Goal: Ask a question

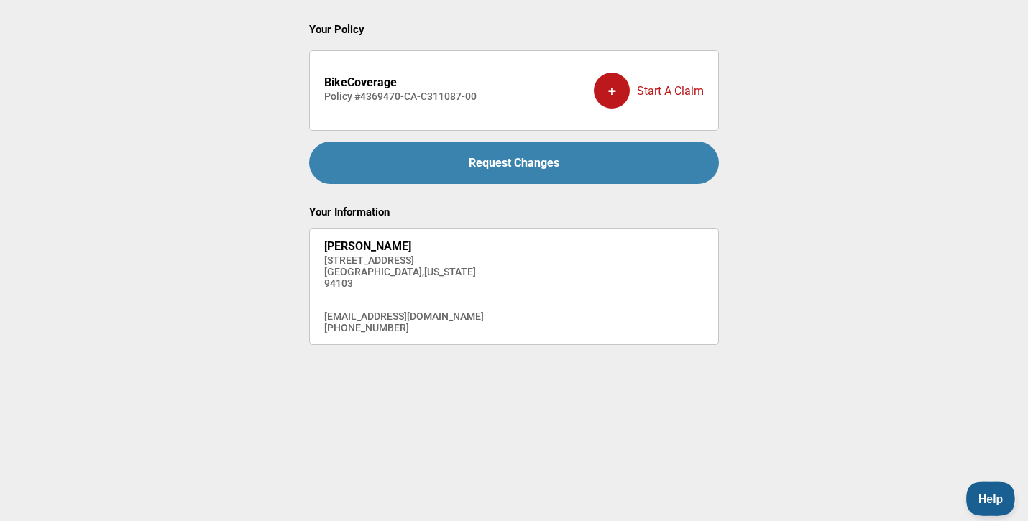
click at [990, 500] on span "Help" at bounding box center [987, 497] width 43 height 10
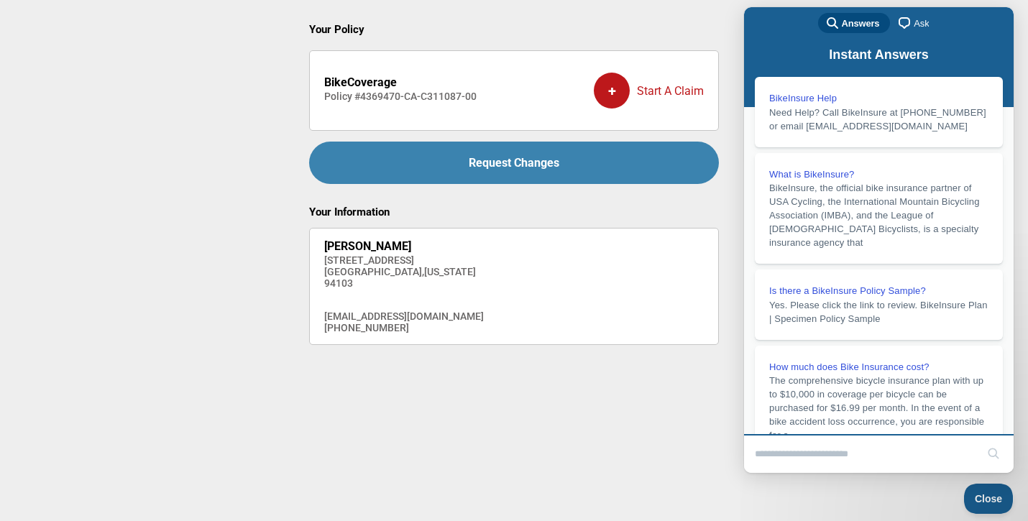
click at [914, 25] on span "Ask" at bounding box center [921, 24] width 15 height 14
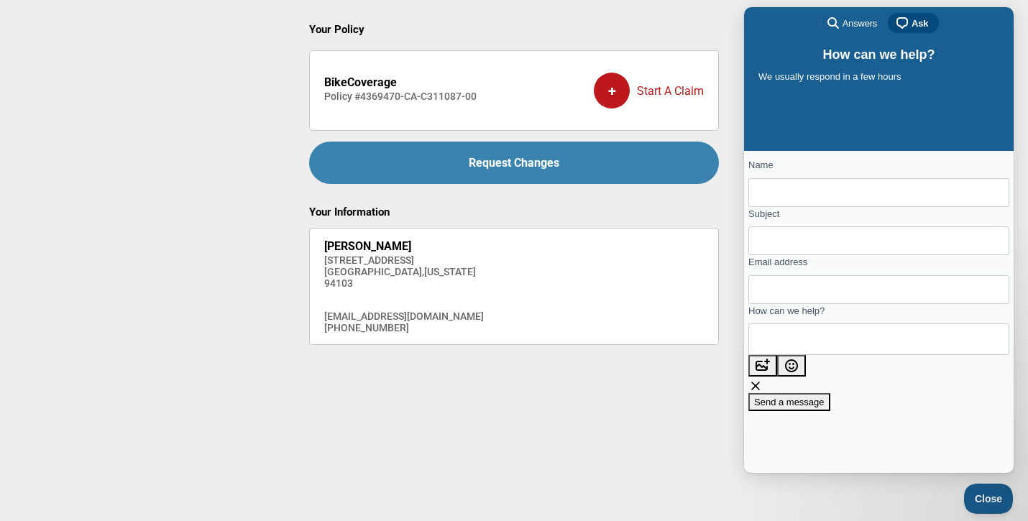
click at [859, 24] on span "Answers" at bounding box center [859, 24] width 35 height 14
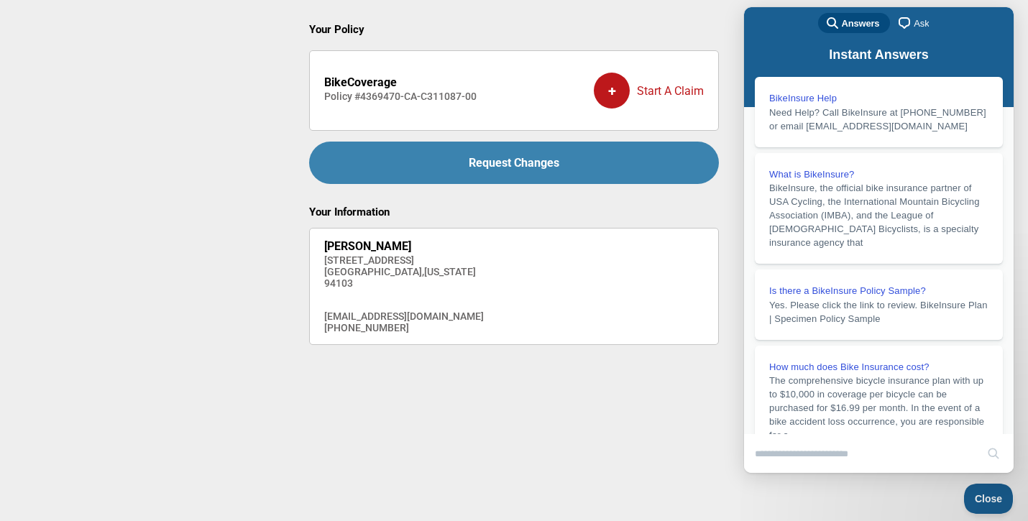
click at [918, 19] on span "Ask" at bounding box center [921, 24] width 15 height 14
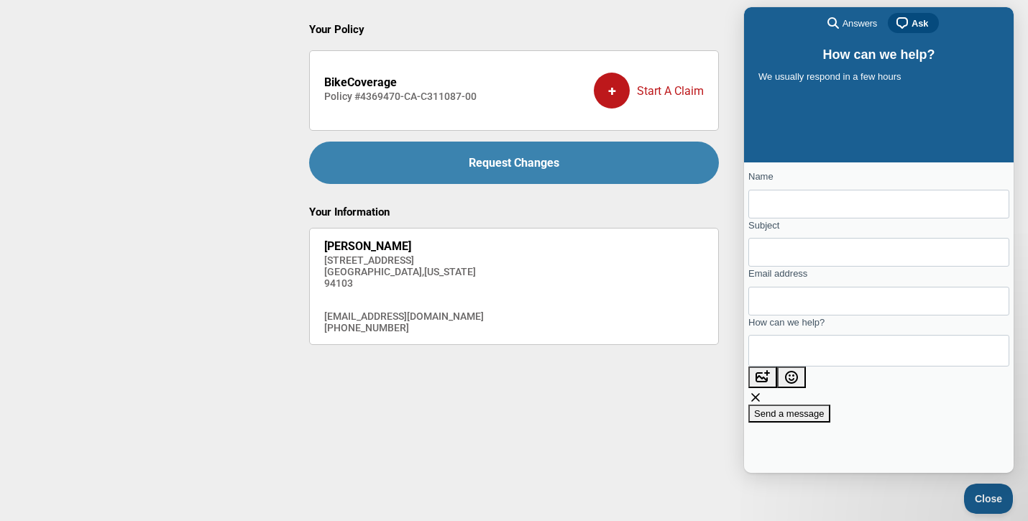
click at [856, 22] on span "Answers" at bounding box center [859, 24] width 35 height 14
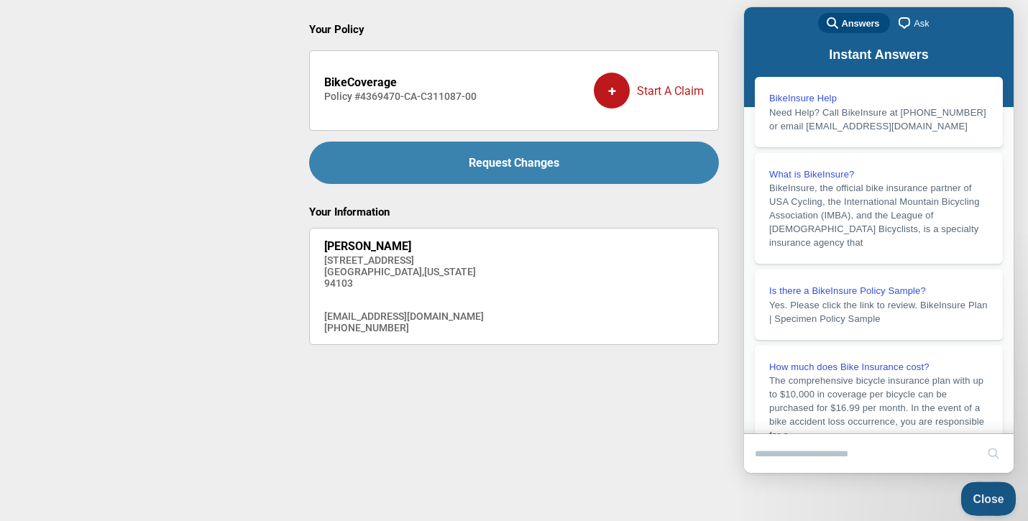
click at [978, 498] on span "Close" at bounding box center [984, 497] width 49 height 10
